Goal: Transaction & Acquisition: Purchase product/service

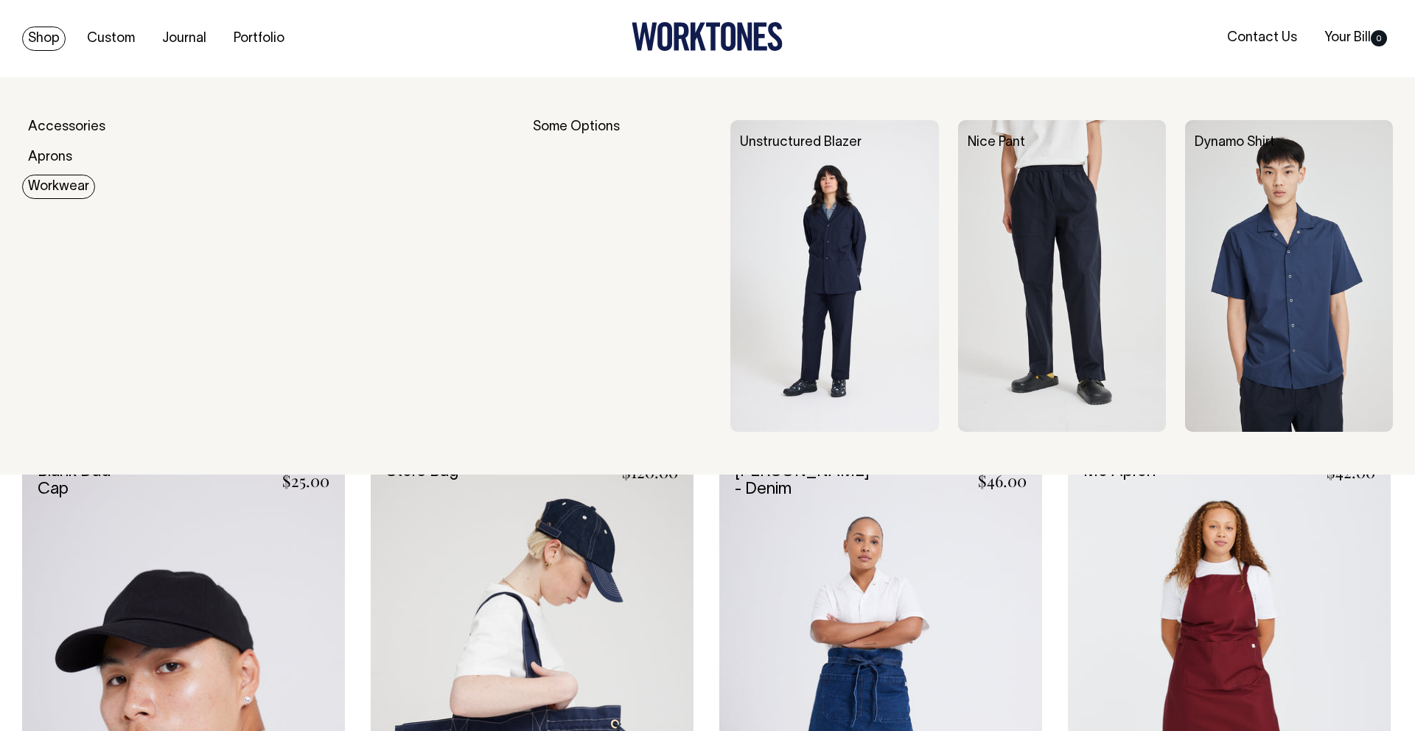
click at [61, 182] on link "Workwear" at bounding box center [58, 187] width 73 height 24
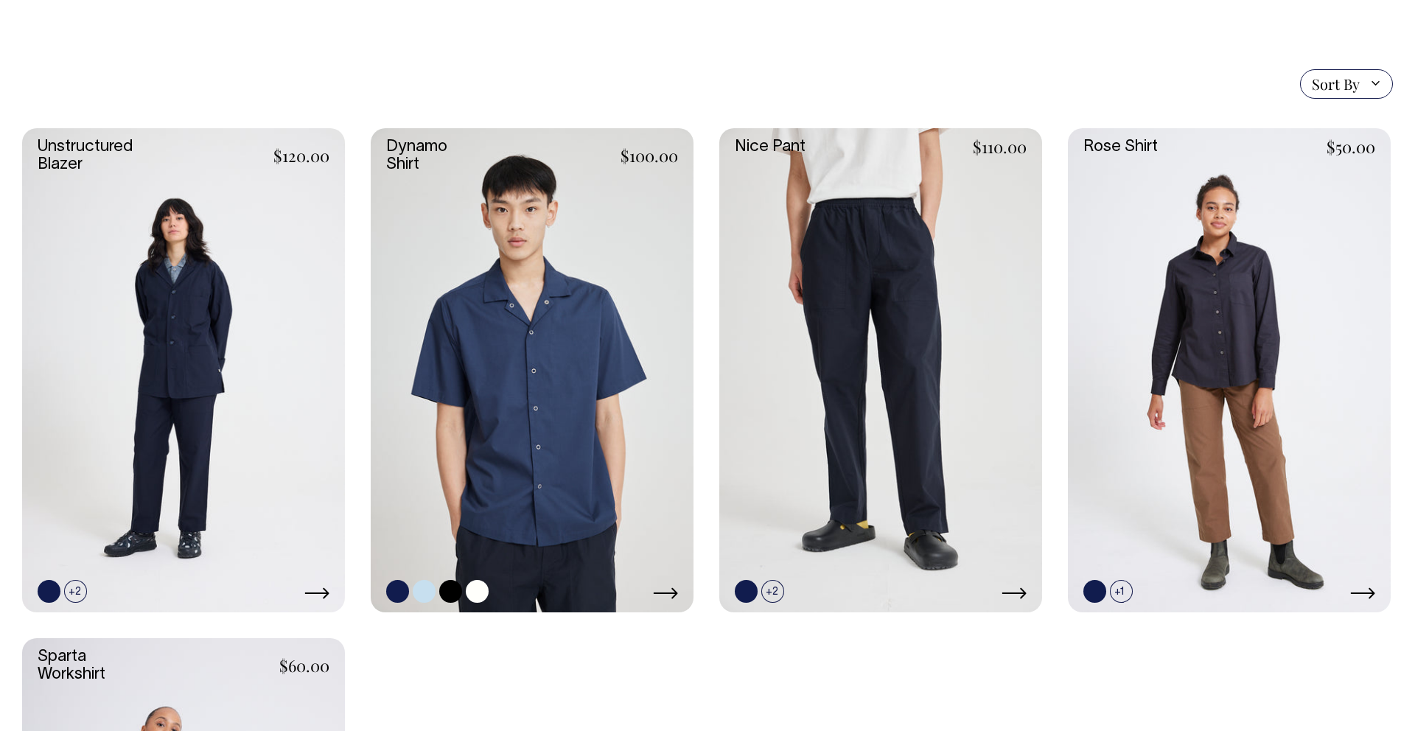
click at [566, 323] on link at bounding box center [532, 370] width 323 height 484
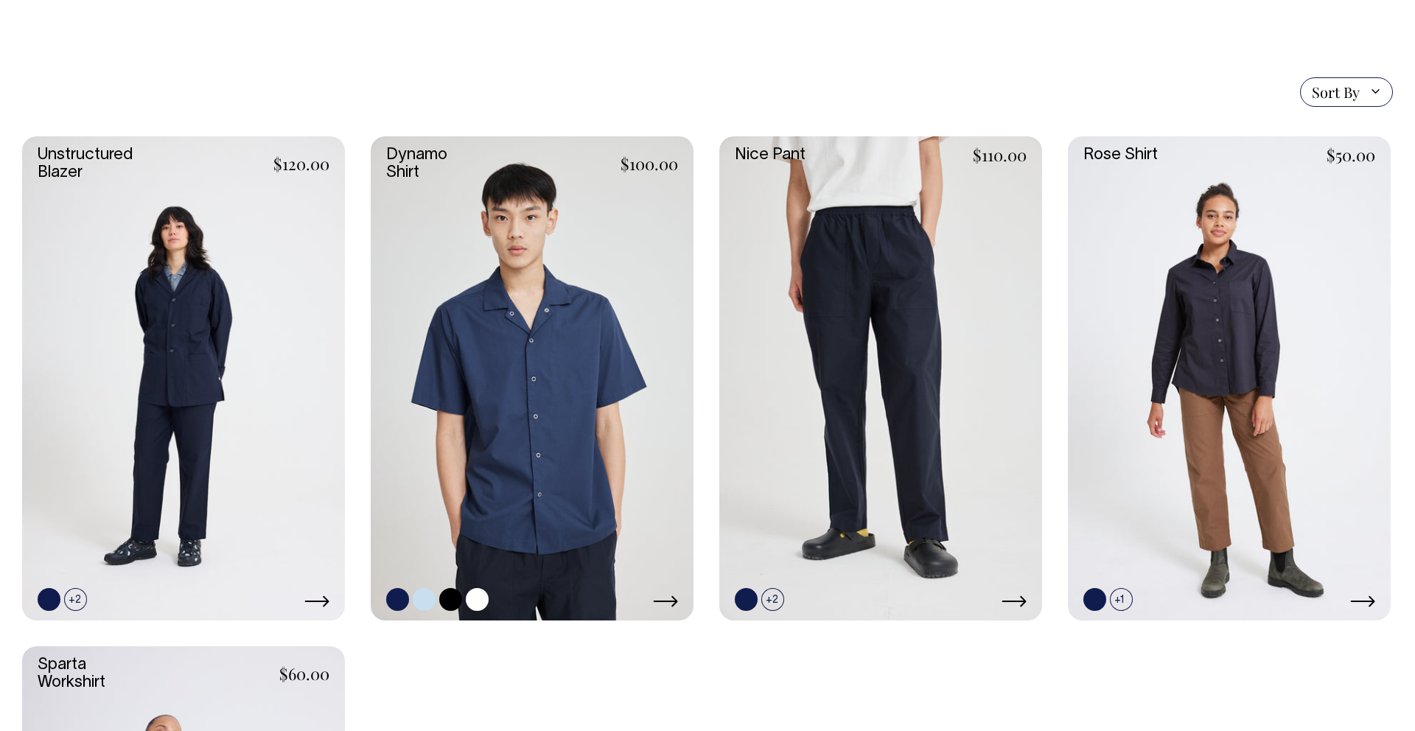
scroll to position [356, 0]
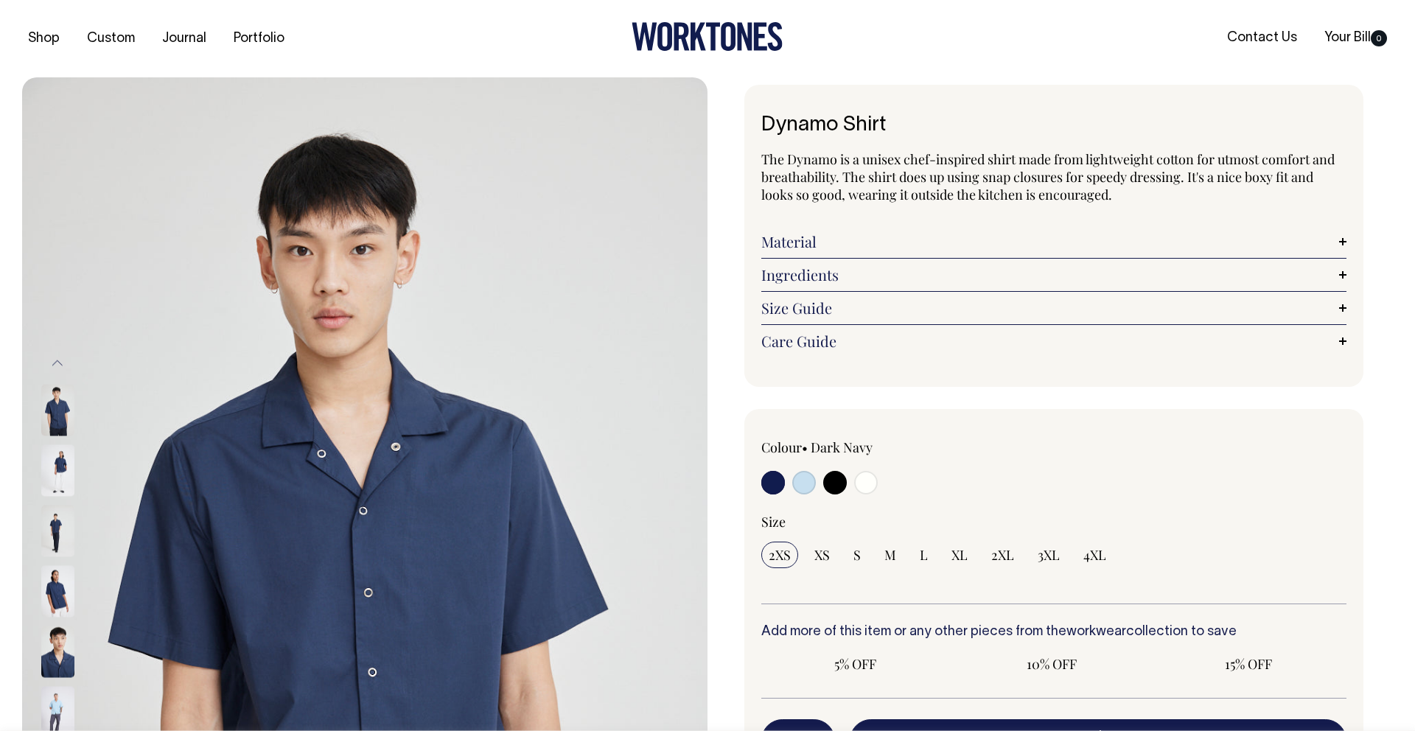
radio input "true"
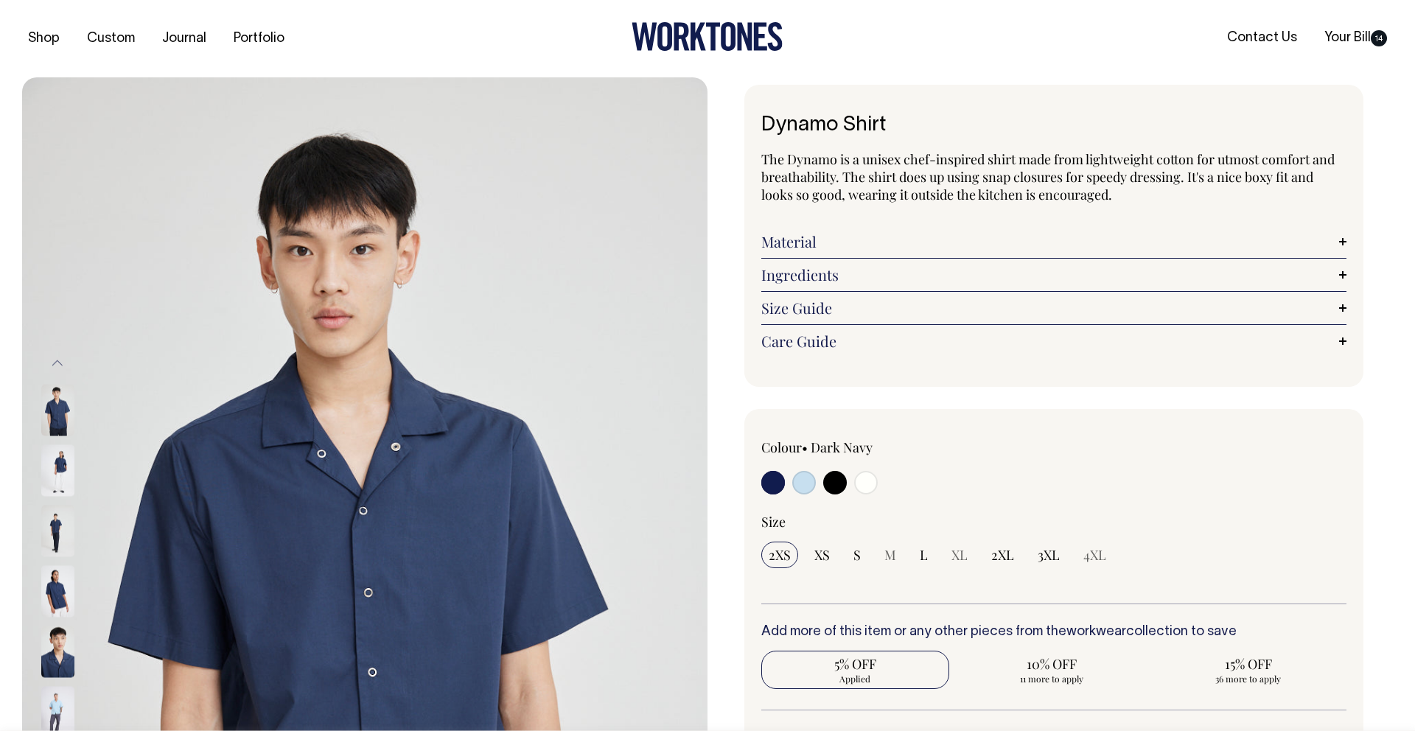
click at [799, 475] on input "radio" at bounding box center [804, 483] width 24 height 24
radio input "true"
select select "True Blue"
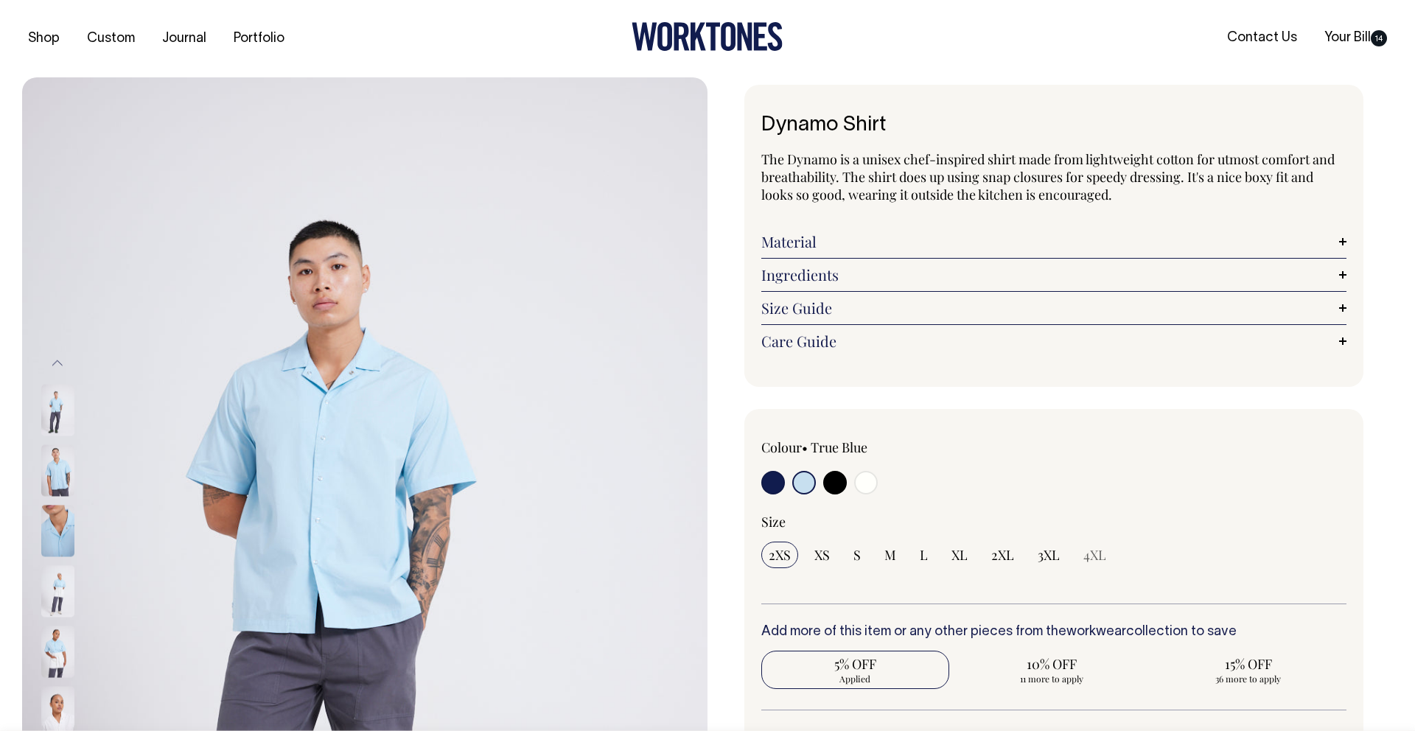
click at [866, 488] on input "radio" at bounding box center [866, 483] width 24 height 24
radio input "true"
select select "Off-White"
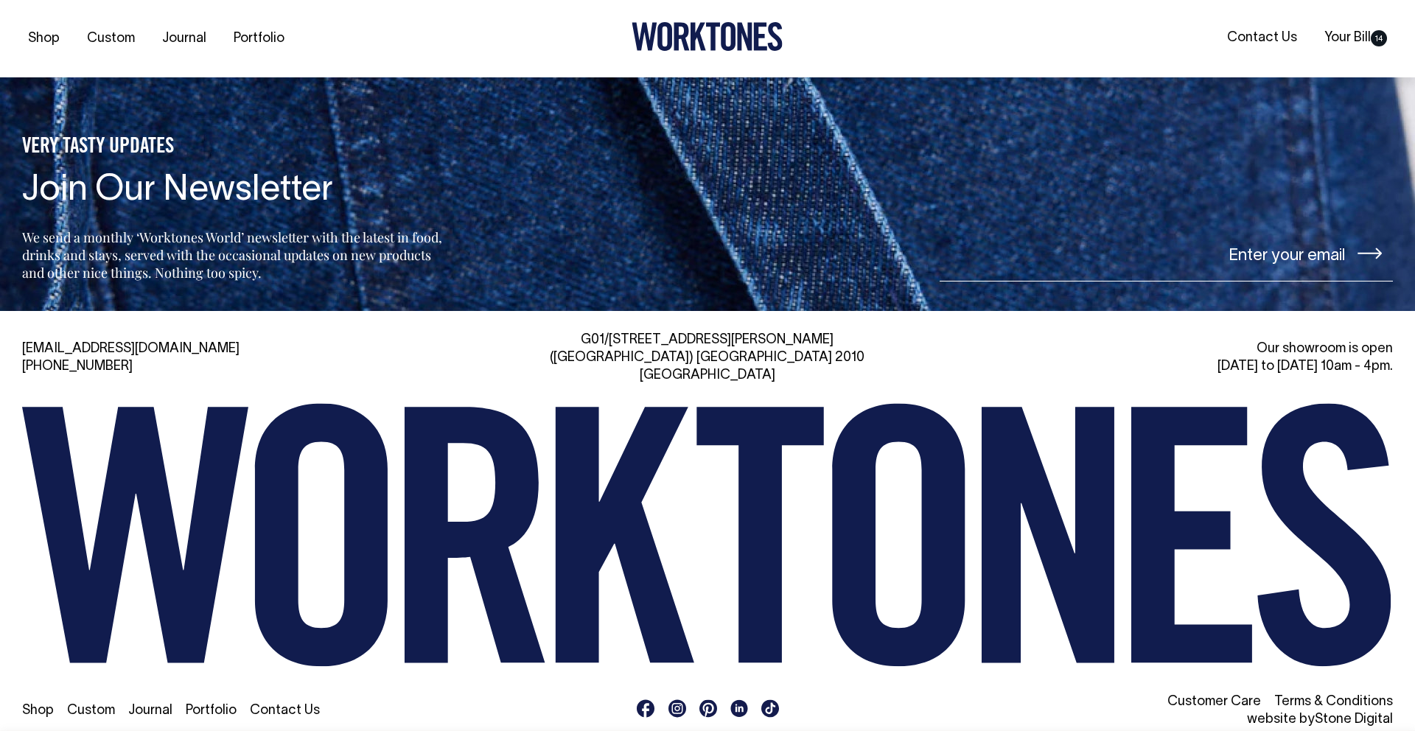
scroll to position [2456, 0]
click at [673, 698] on rect at bounding box center [677, 707] width 18 height 18
